Goal: Transaction & Acquisition: Subscribe to service/newsletter

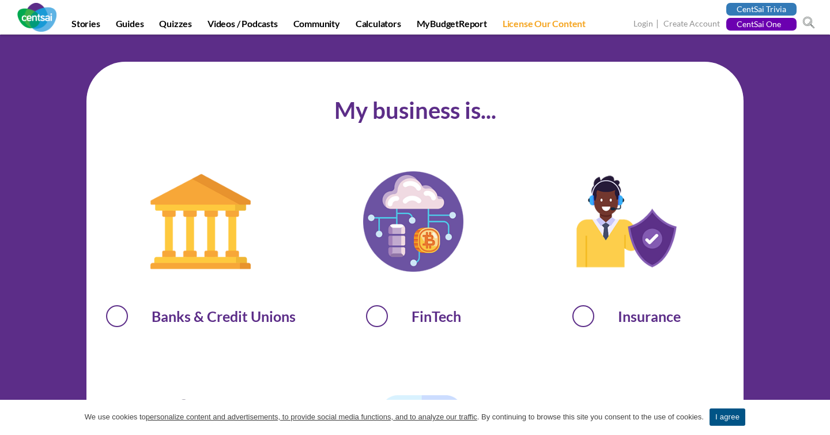
scroll to position [627, 0]
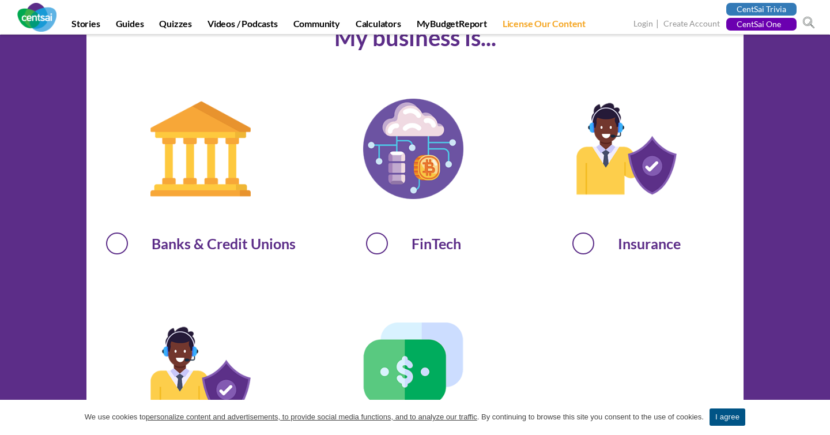
click at [372, 248] on span "FinTech" at bounding box center [413, 241] width 198 height 21
radio input "true"
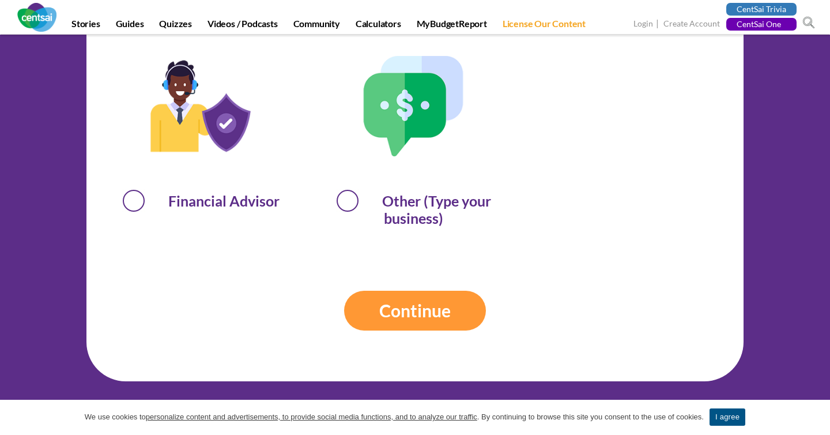
scroll to position [920, 0]
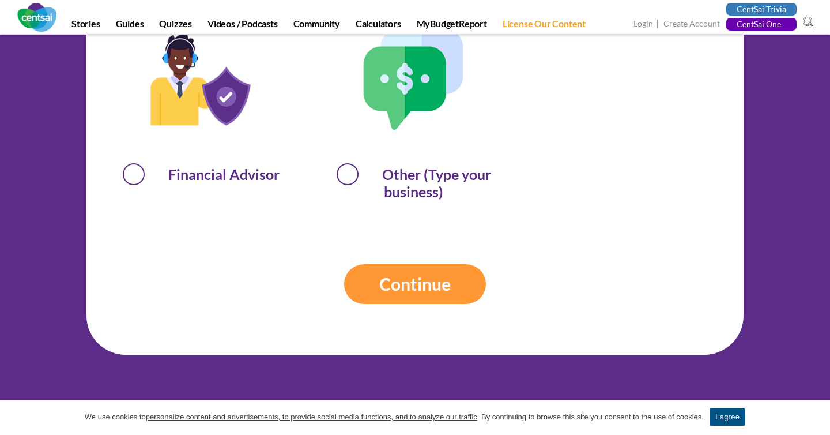
click at [378, 299] on input "Continue" at bounding box center [415, 284] width 142 height 40
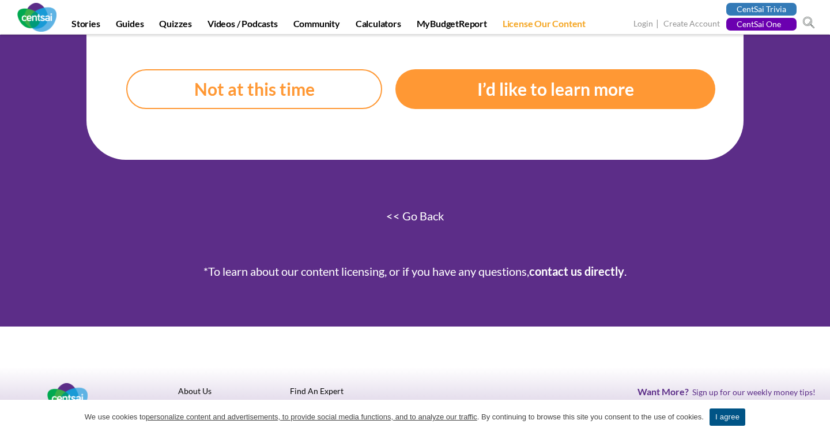
scroll to position [527, 0]
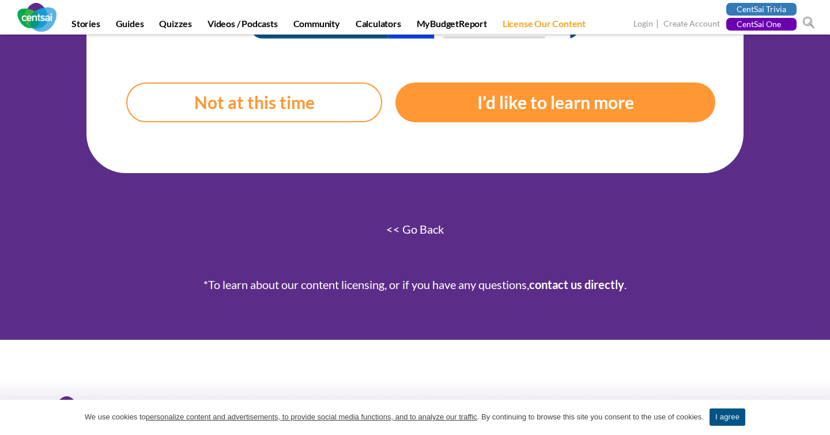
click at [464, 85] on link "I’d like to learn more" at bounding box center [555, 102] width 320 height 40
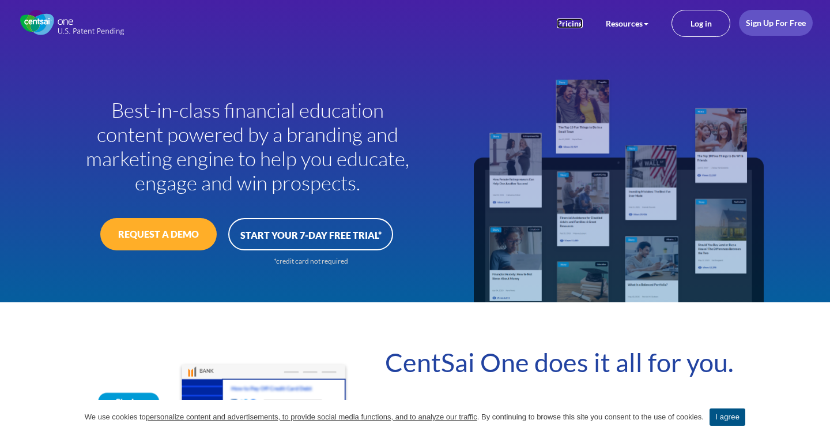
click at [571, 25] on link "Pricing" at bounding box center [570, 23] width 26 height 10
